Goal: Information Seeking & Learning: Learn about a topic

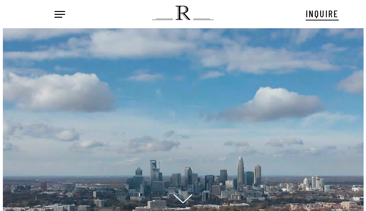
scroll to position [10, 11]
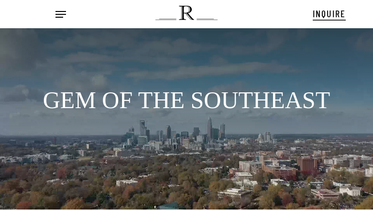
scroll to position [13, 0]
